Goal: Check status

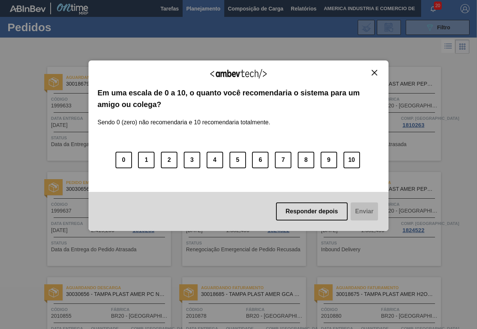
click at [376, 71] on img "Close" at bounding box center [375, 73] width 6 height 6
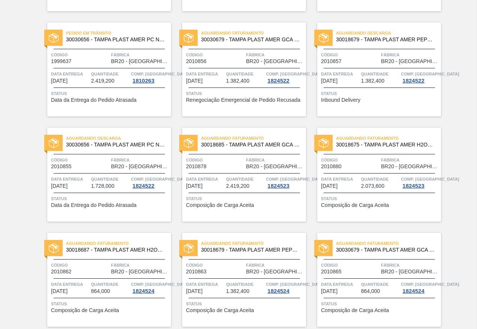
scroll to position [150, 0]
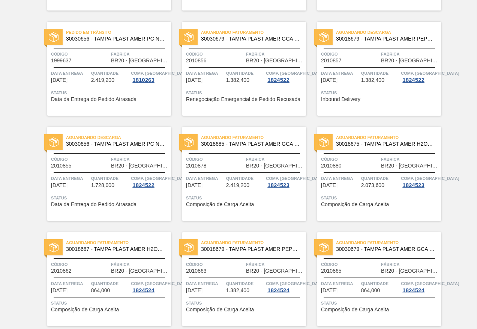
click at [208, 202] on span "Composição de Carga Aceita" at bounding box center [220, 205] width 68 height 6
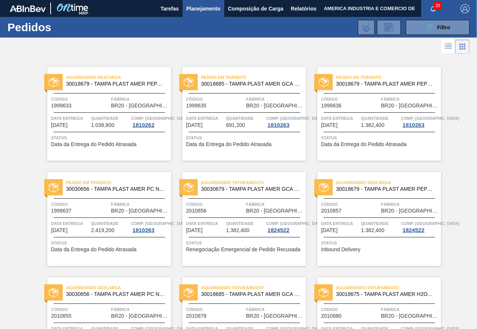
click at [238, 125] on span "691,200" at bounding box center [235, 125] width 19 height 6
click at [364, 143] on span "Data da Entrega do Pedido Atrasada" at bounding box center [364, 145] width 86 height 6
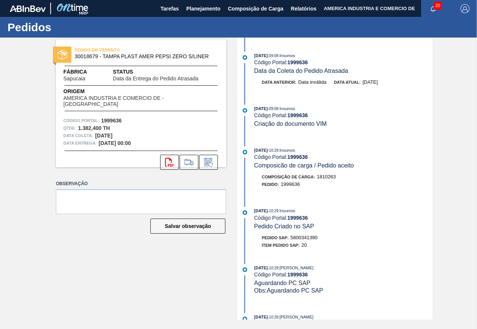
scroll to position [188, 0]
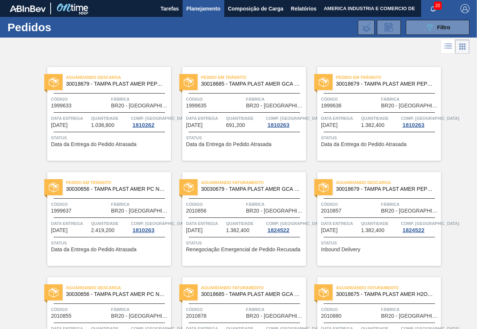
click at [262, 144] on span "Data da Entrega do Pedido Atrasada" at bounding box center [229, 145] width 86 height 6
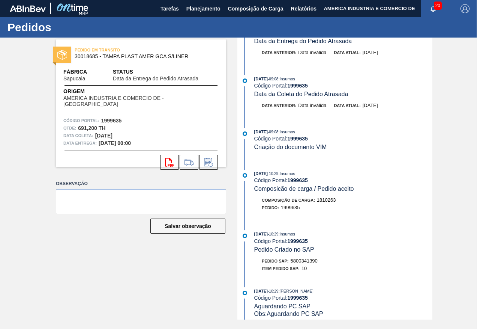
scroll to position [188, 0]
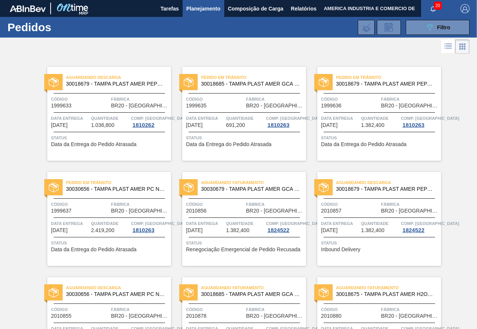
click at [99, 133] on div "Aguardando Descarga 30018679 - TAMPA PLAST AMER PEPSI ZERO S/LINER Código 19996…" at bounding box center [109, 114] width 124 height 94
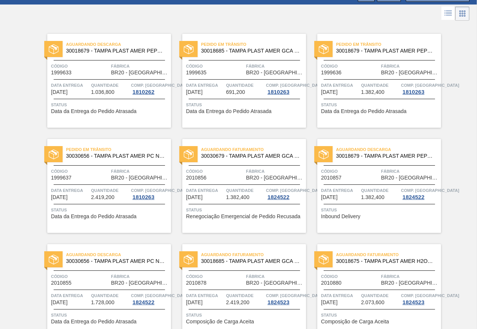
scroll to position [75, 0]
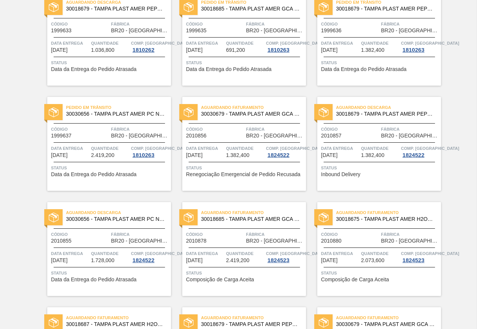
click at [237, 174] on span "Renegociação Emergencial de Pedido Recusada" at bounding box center [243, 175] width 114 height 6
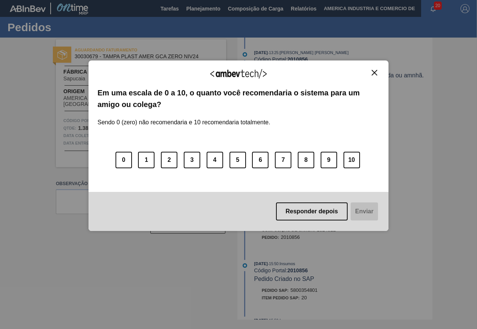
click at [300, 210] on button "Responder depois" at bounding box center [312, 211] width 72 height 18
